Goal: Transaction & Acquisition: Purchase product/service

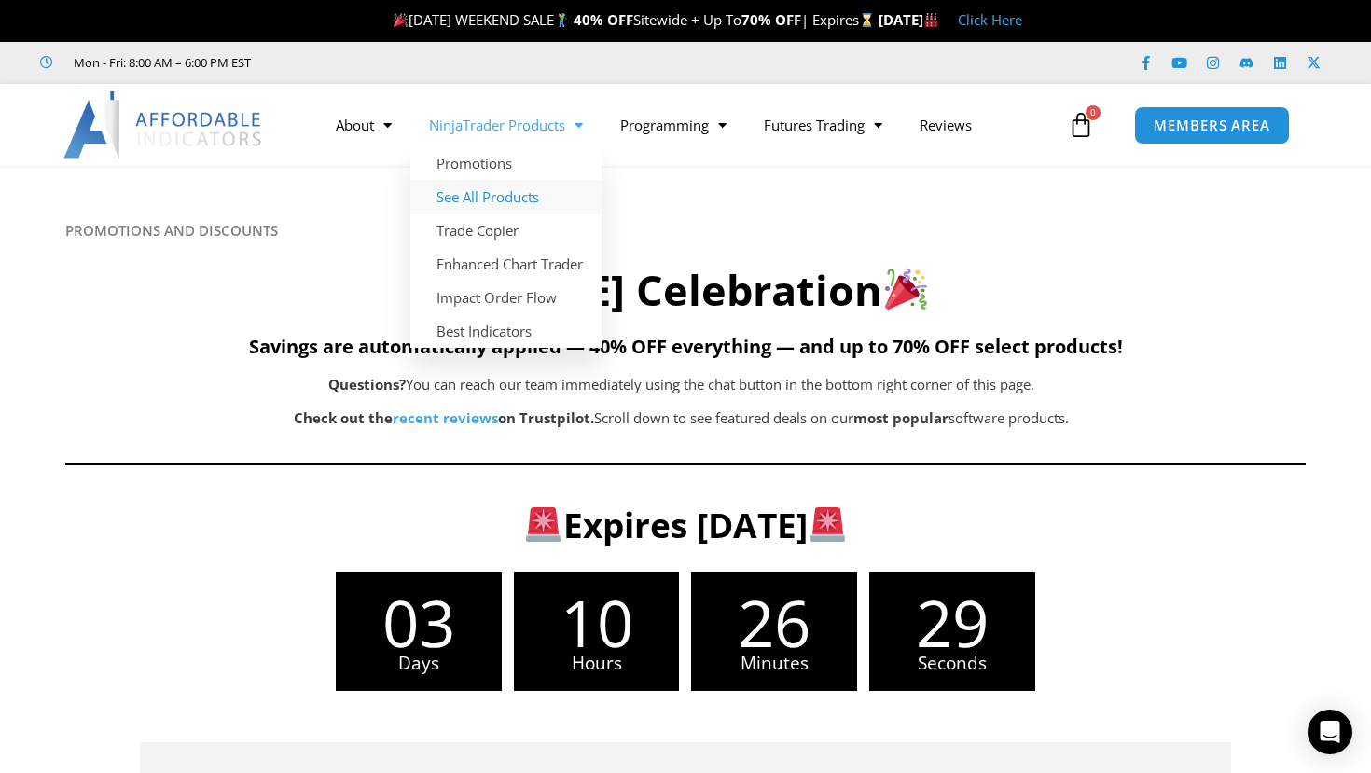
click at [475, 193] on link "See All Products" at bounding box center [505, 197] width 191 height 34
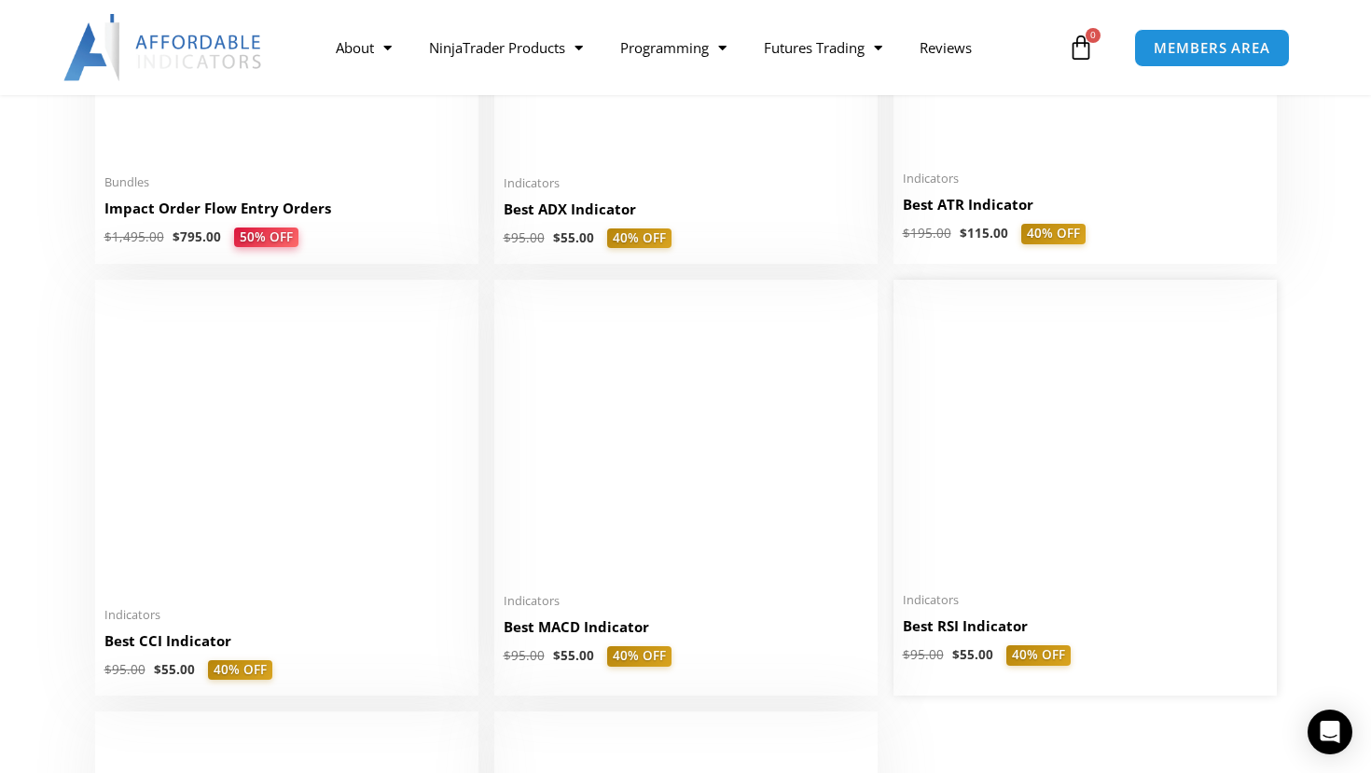
scroll to position [3731, 0]
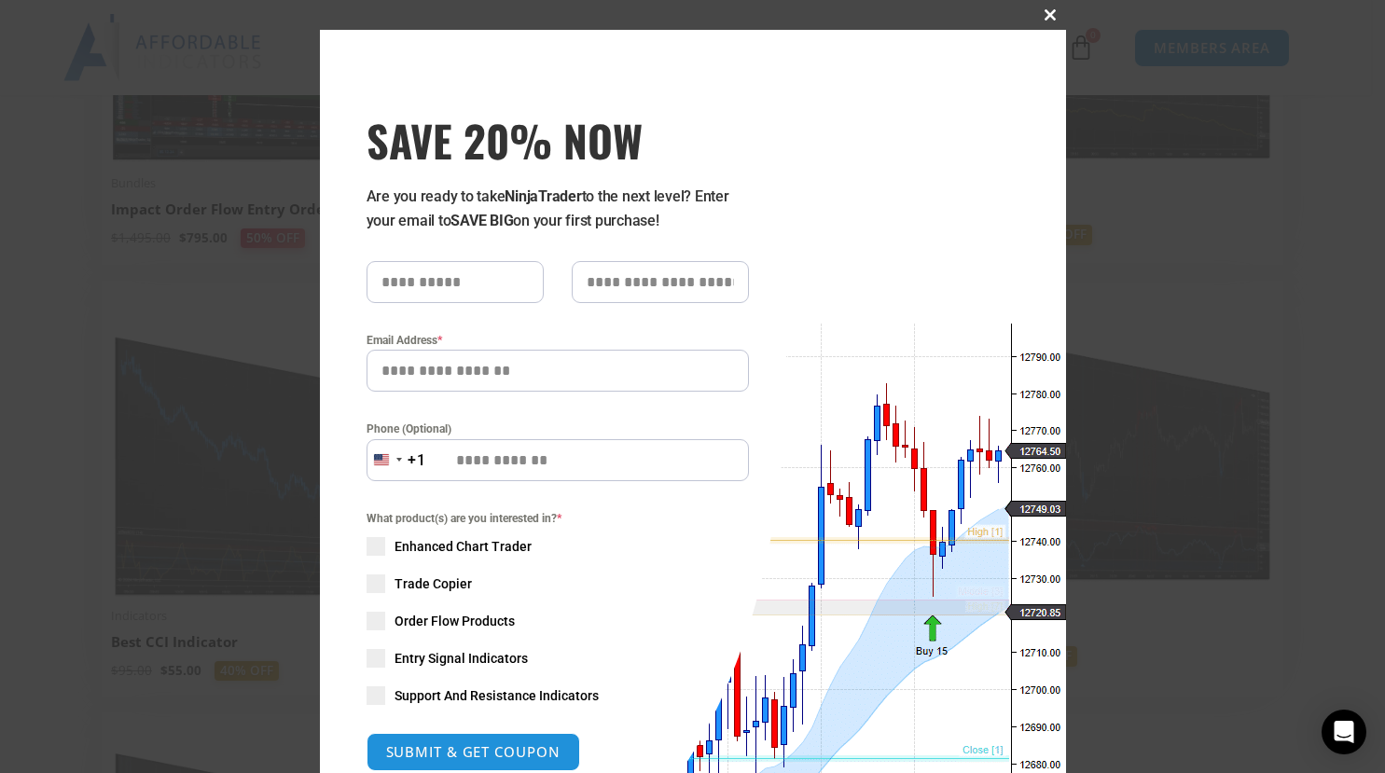
click at [1044, 7] on button "Close this module" at bounding box center [1051, 15] width 30 height 30
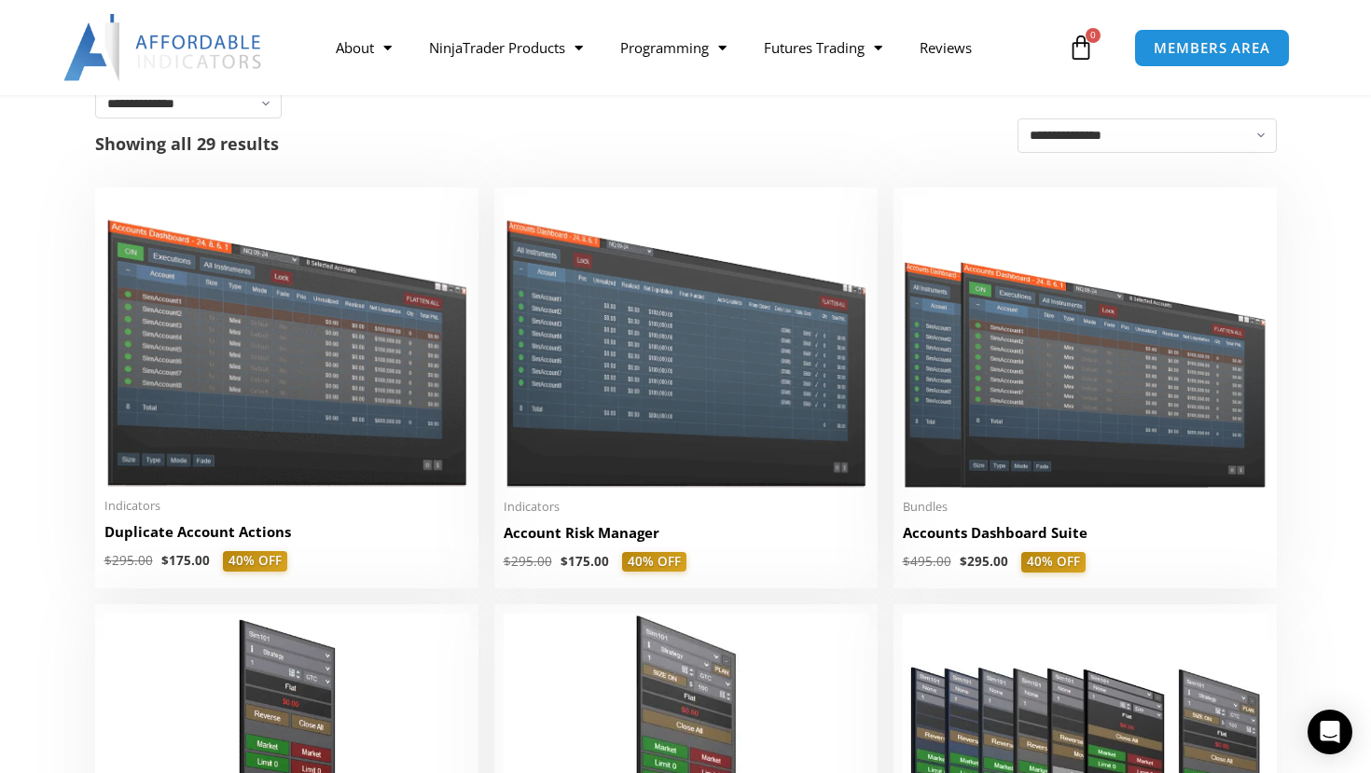
scroll to position [373, 0]
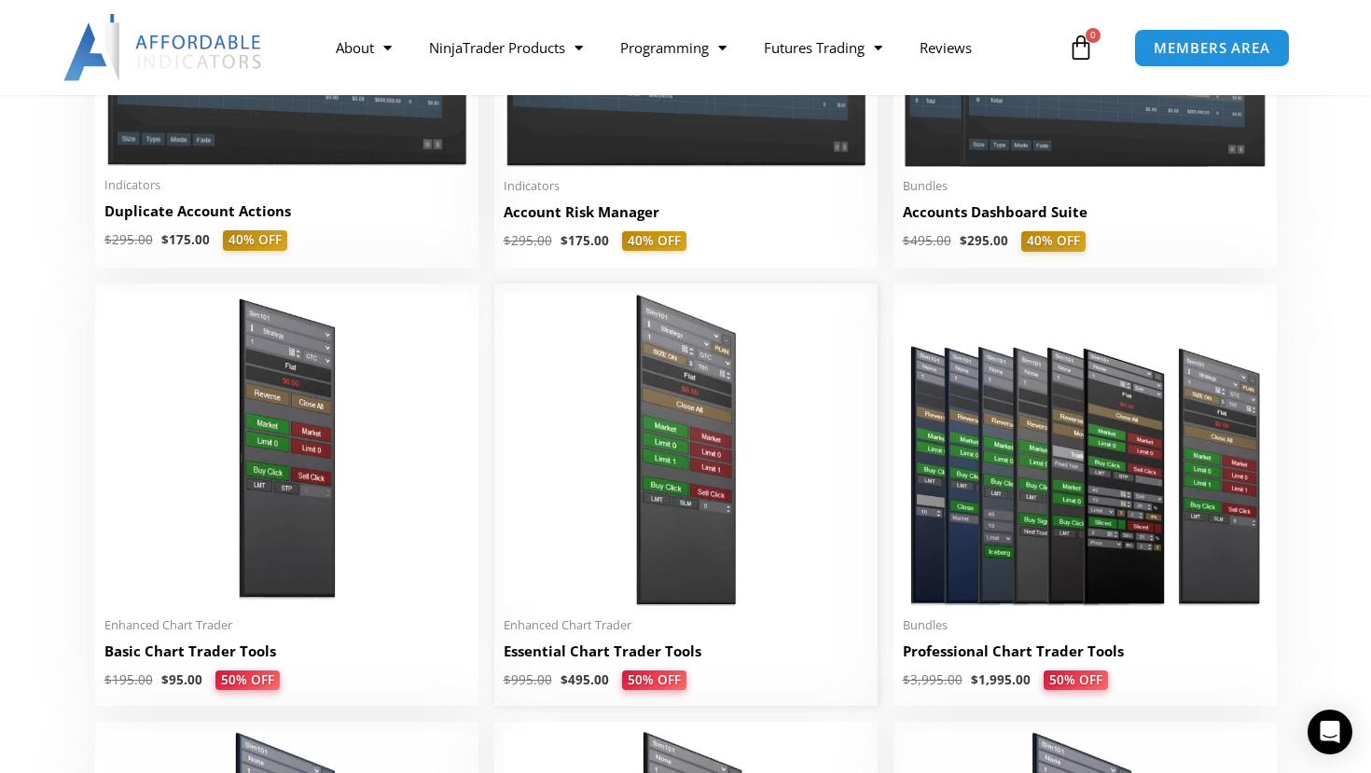
scroll to position [466, 0]
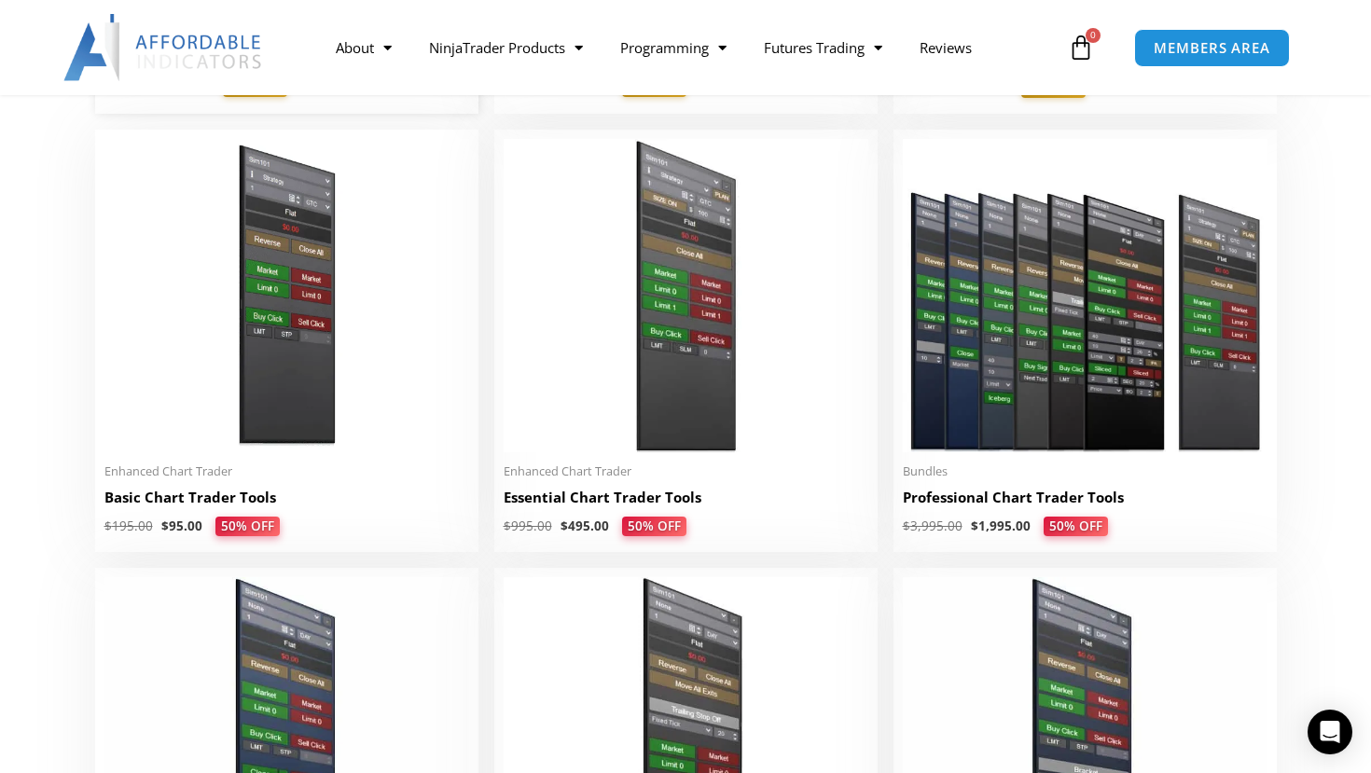
scroll to position [840, 0]
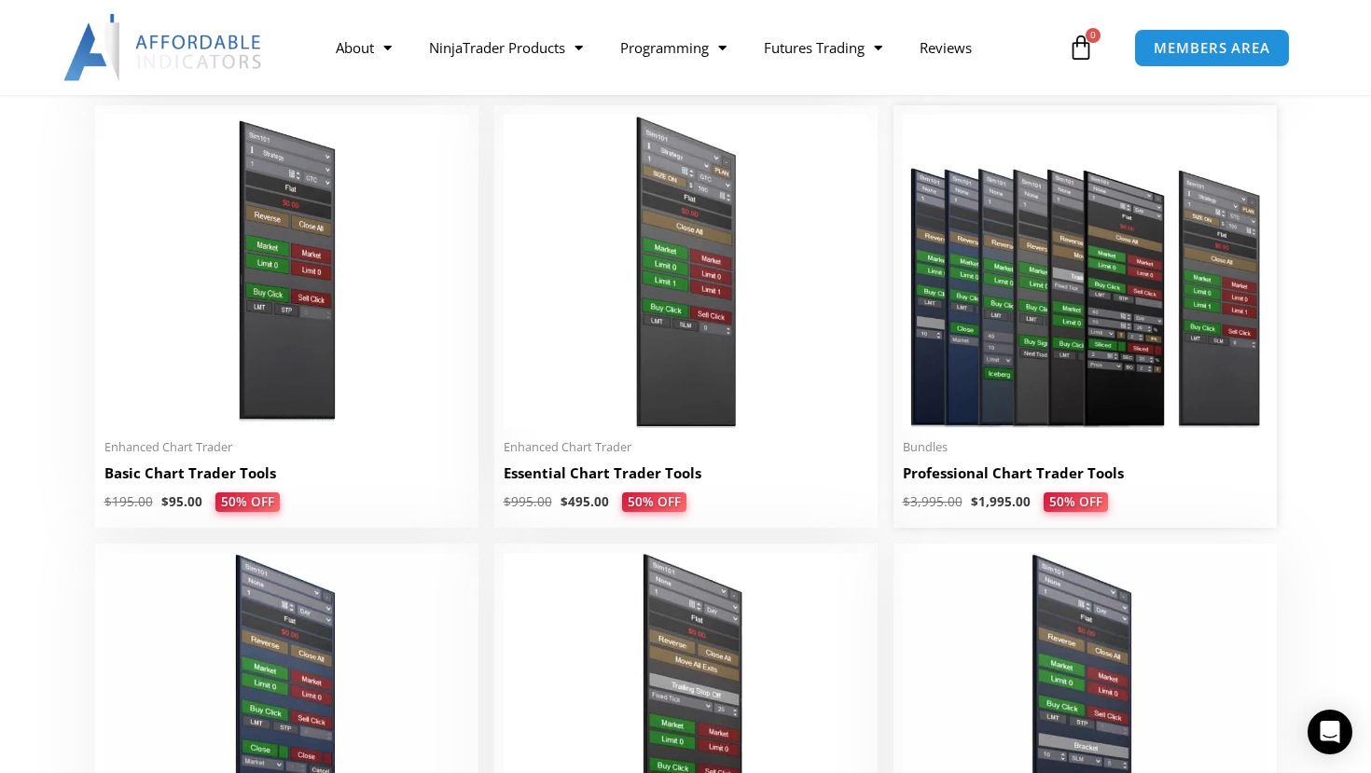
click at [981, 480] on h2 "Professional Chart Trader Tools" at bounding box center [1085, 474] width 365 height 20
